Goal: Information Seeking & Learning: Learn about a topic

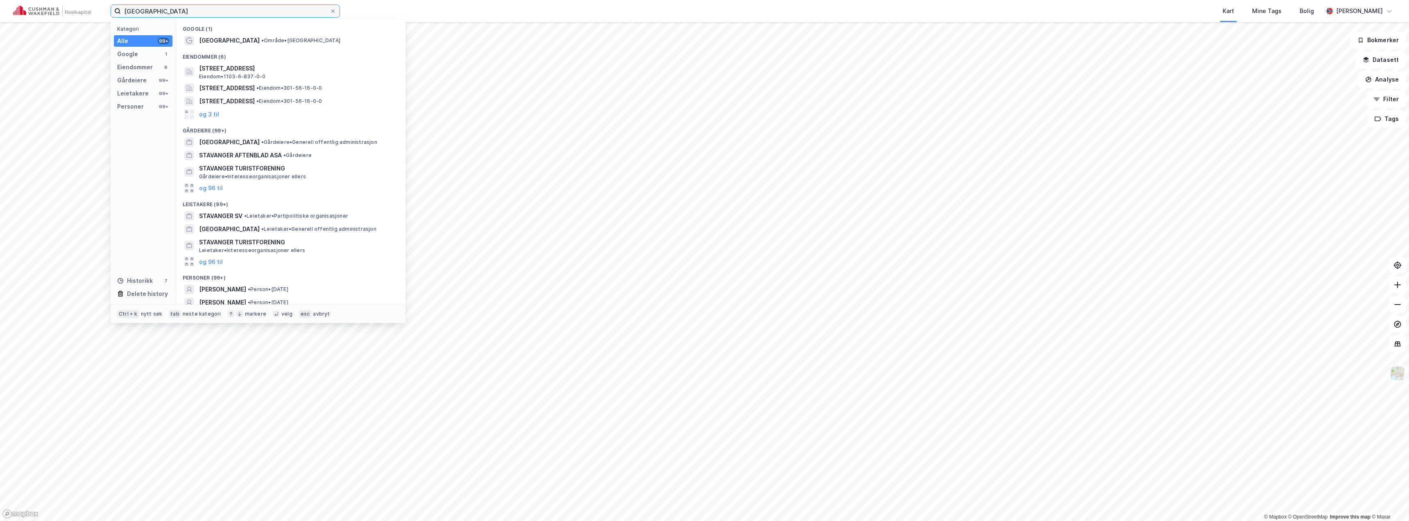
click at [256, 15] on input "[GEOGRAPHIC_DATA]" at bounding box center [225, 11] width 209 height 12
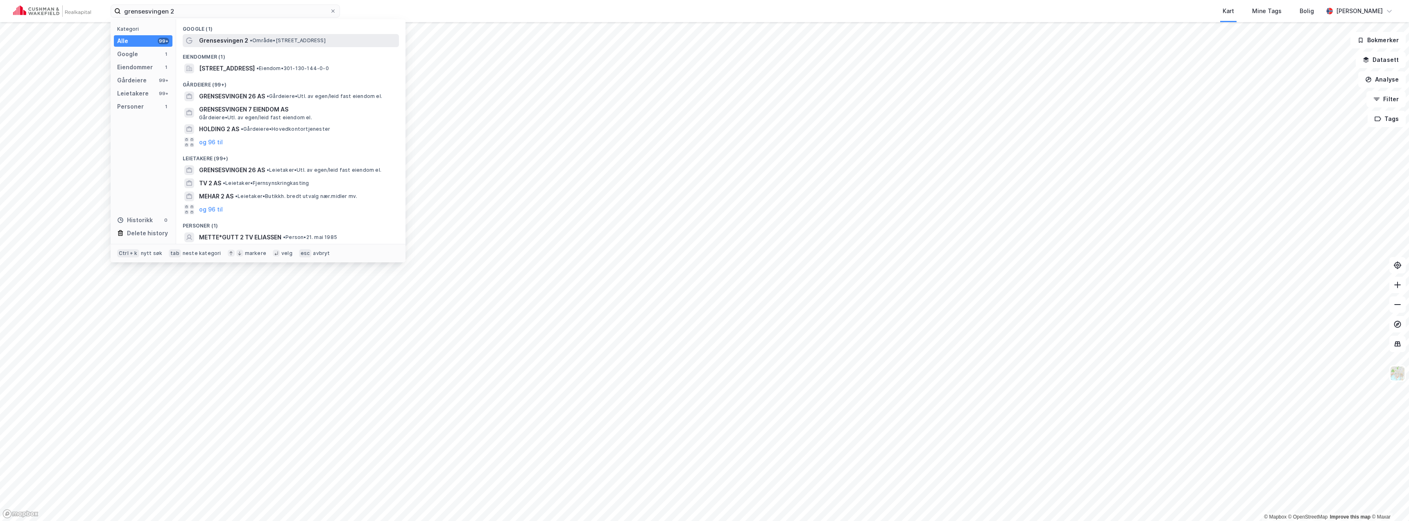
click at [256, 43] on span "• Område • [STREET_ADDRESS]" at bounding box center [288, 40] width 76 height 7
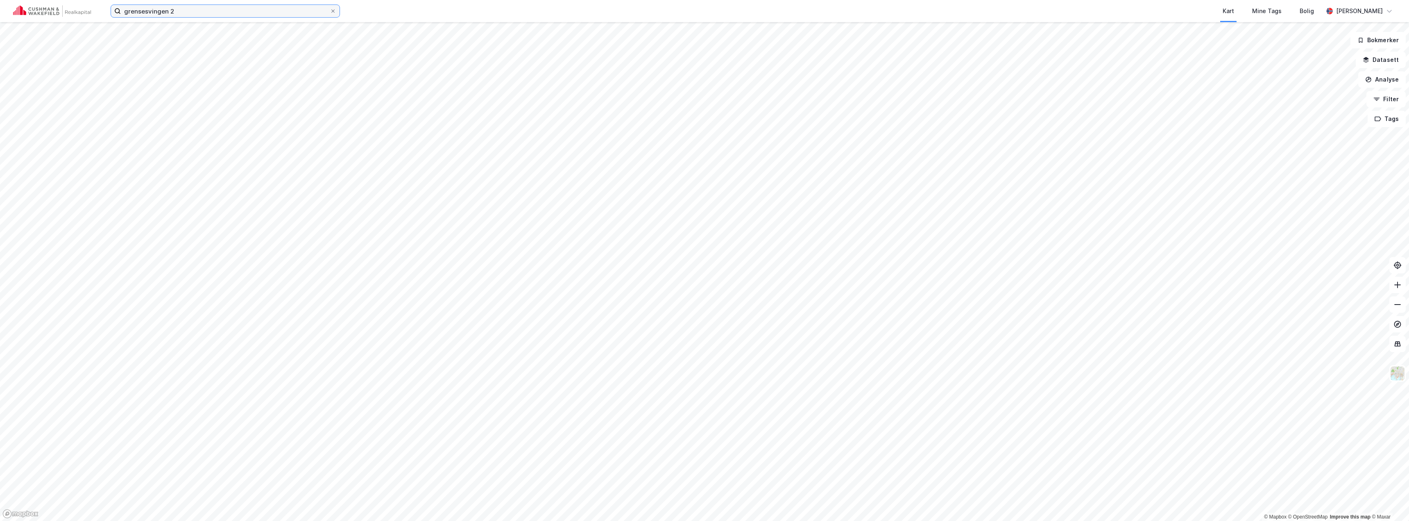
click at [220, 11] on input "grensesvingen 2" at bounding box center [225, 11] width 209 height 12
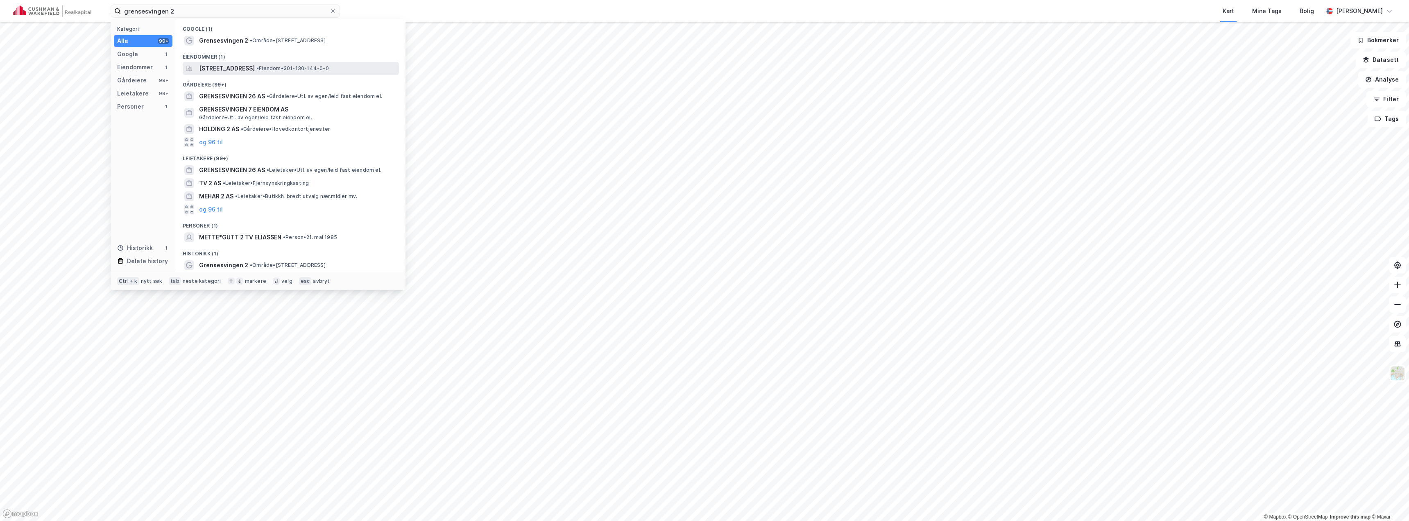
click at [228, 63] on span "[STREET_ADDRESS]" at bounding box center [227, 68] width 56 height 10
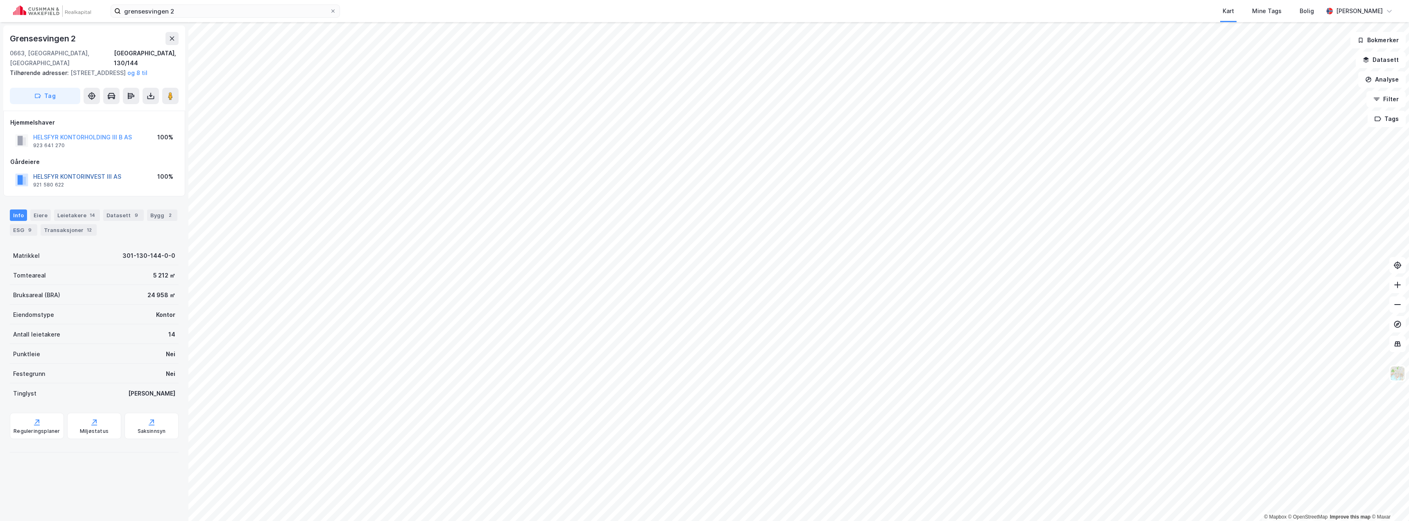
click at [0, 0] on button "HELSFYR KONTORINVEST III AS" at bounding box center [0, 0] width 0 height 0
click at [0, 0] on button "HELSFYR KONTORHOLDING III B AS" at bounding box center [0, 0] width 0 height 0
click at [183, 13] on input "grensesvingen 2" at bounding box center [225, 11] width 209 height 12
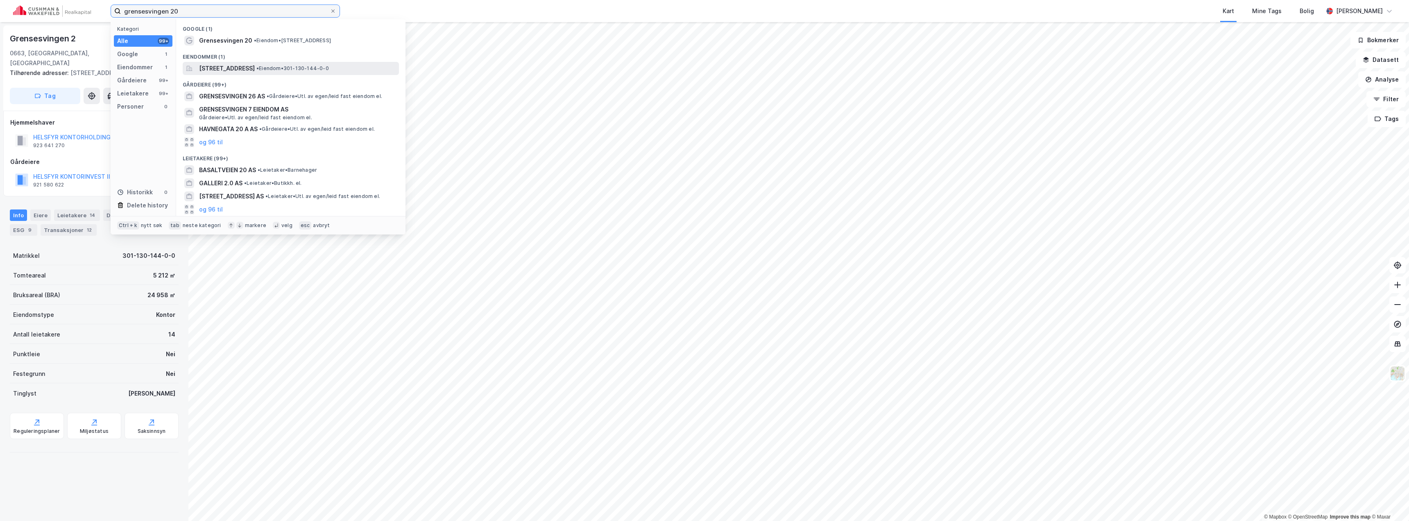
type input "grensesvingen 20"
click at [236, 68] on span "[STREET_ADDRESS]" at bounding box center [227, 68] width 56 height 10
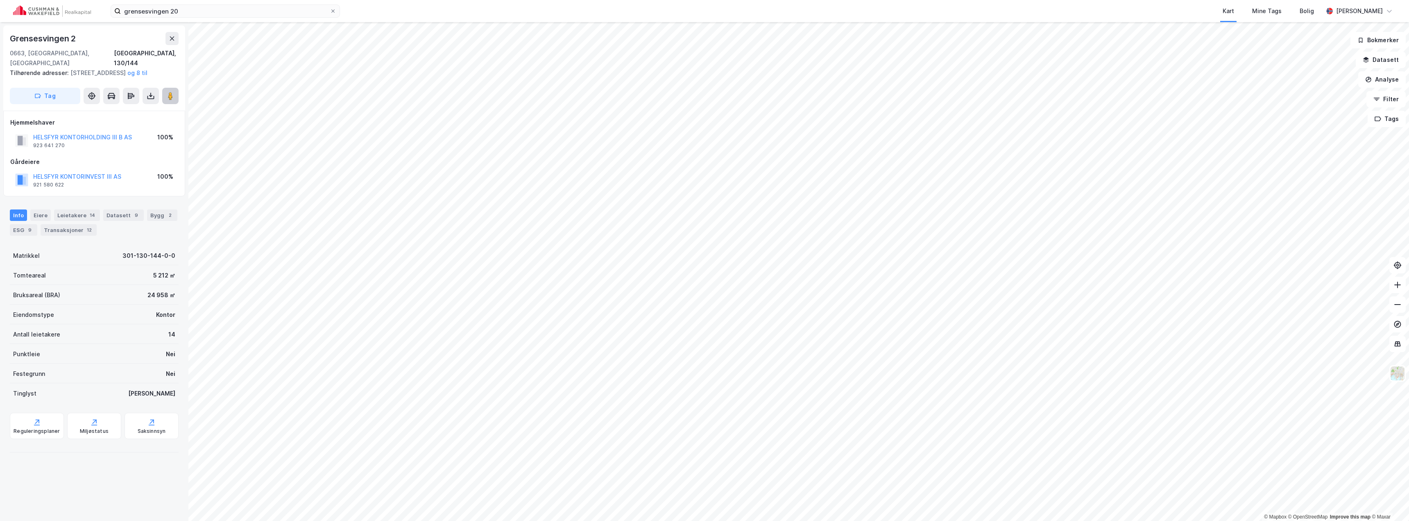
click at [169, 93] on image at bounding box center [170, 96] width 5 height 8
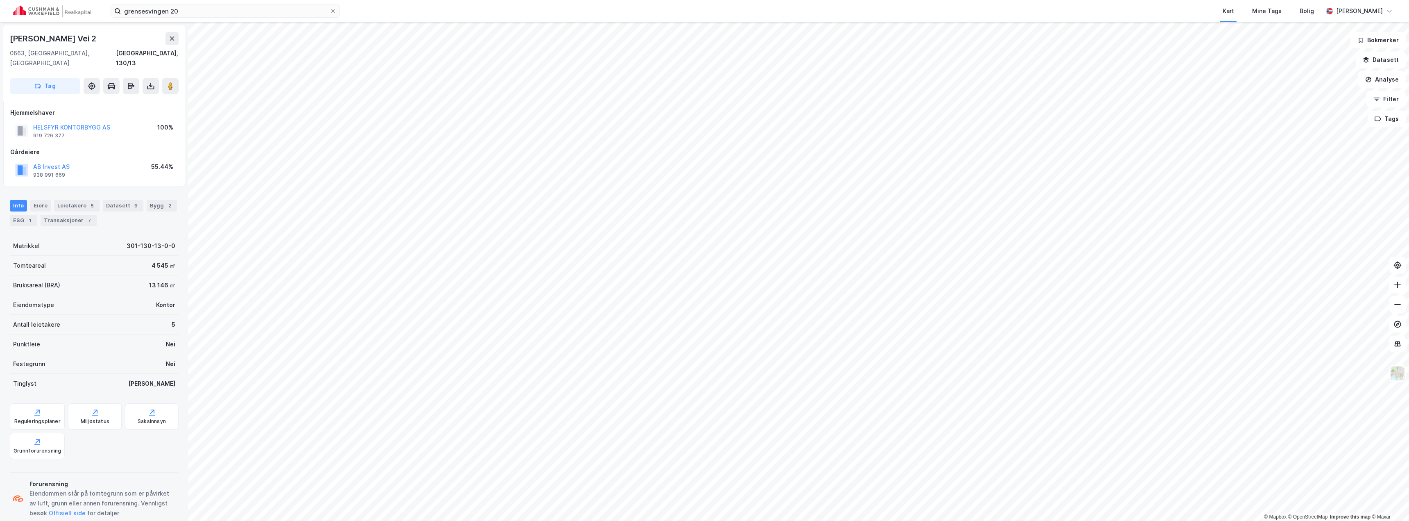
click at [36, 190] on div "Info [PERSON_NAME] 5 Datasett 9 Bygg 2 ESG 1 Transaksjoner 7" at bounding box center [94, 209] width 188 height 39
click at [35, 200] on div "Eiere" at bounding box center [40, 205] width 20 height 11
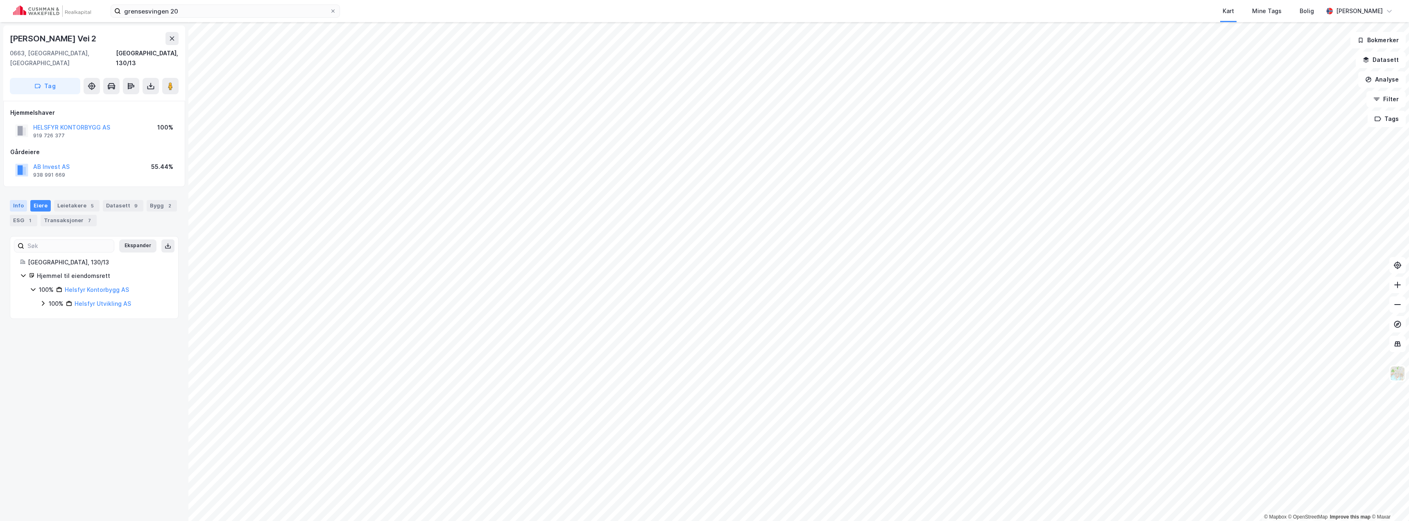
click at [14, 200] on div "Info" at bounding box center [18, 205] width 17 height 11
